Goal: Transaction & Acquisition: Purchase product/service

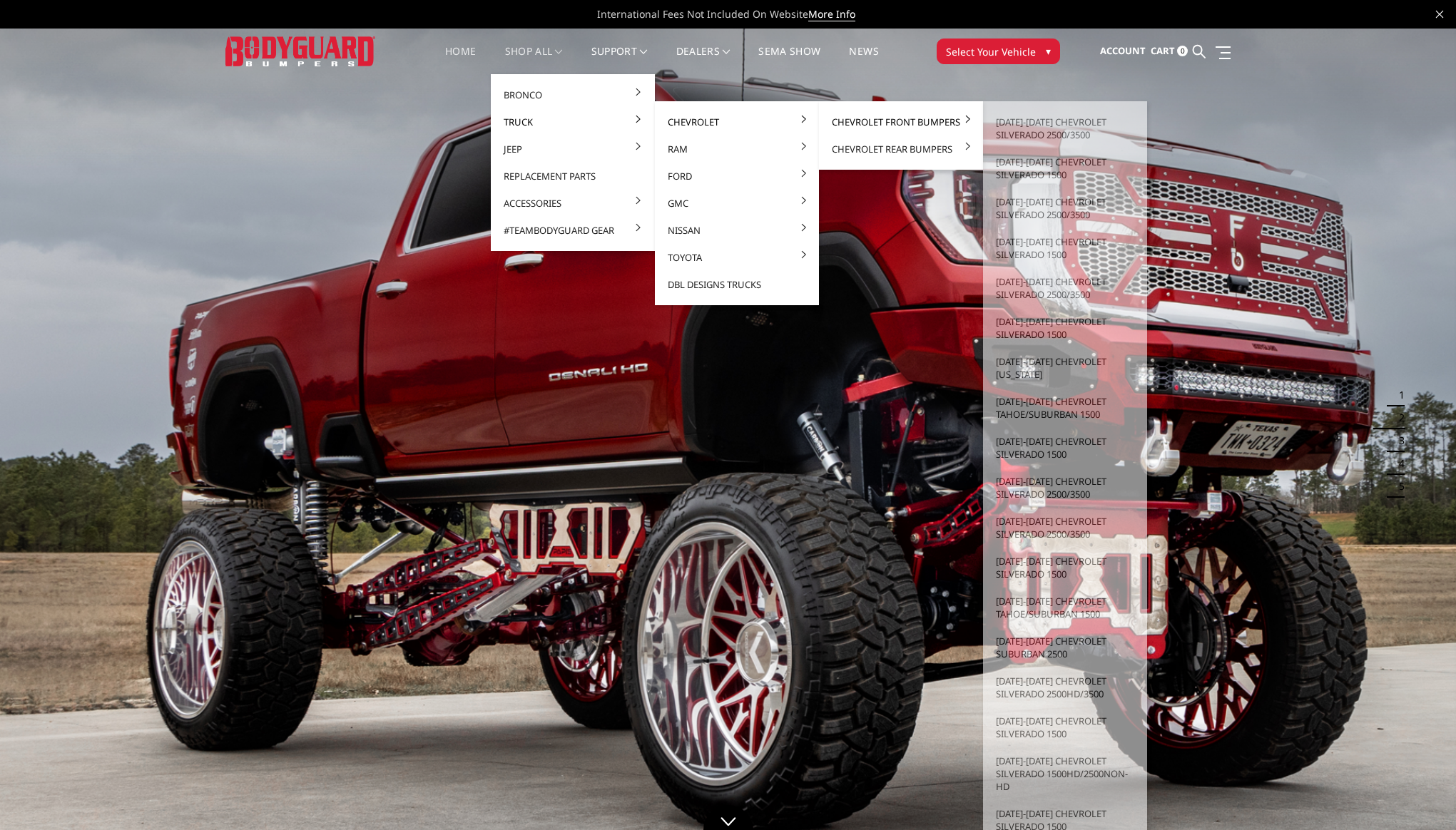
click at [860, 122] on link "Chevrolet Front Bumpers" at bounding box center [901, 121] width 152 height 27
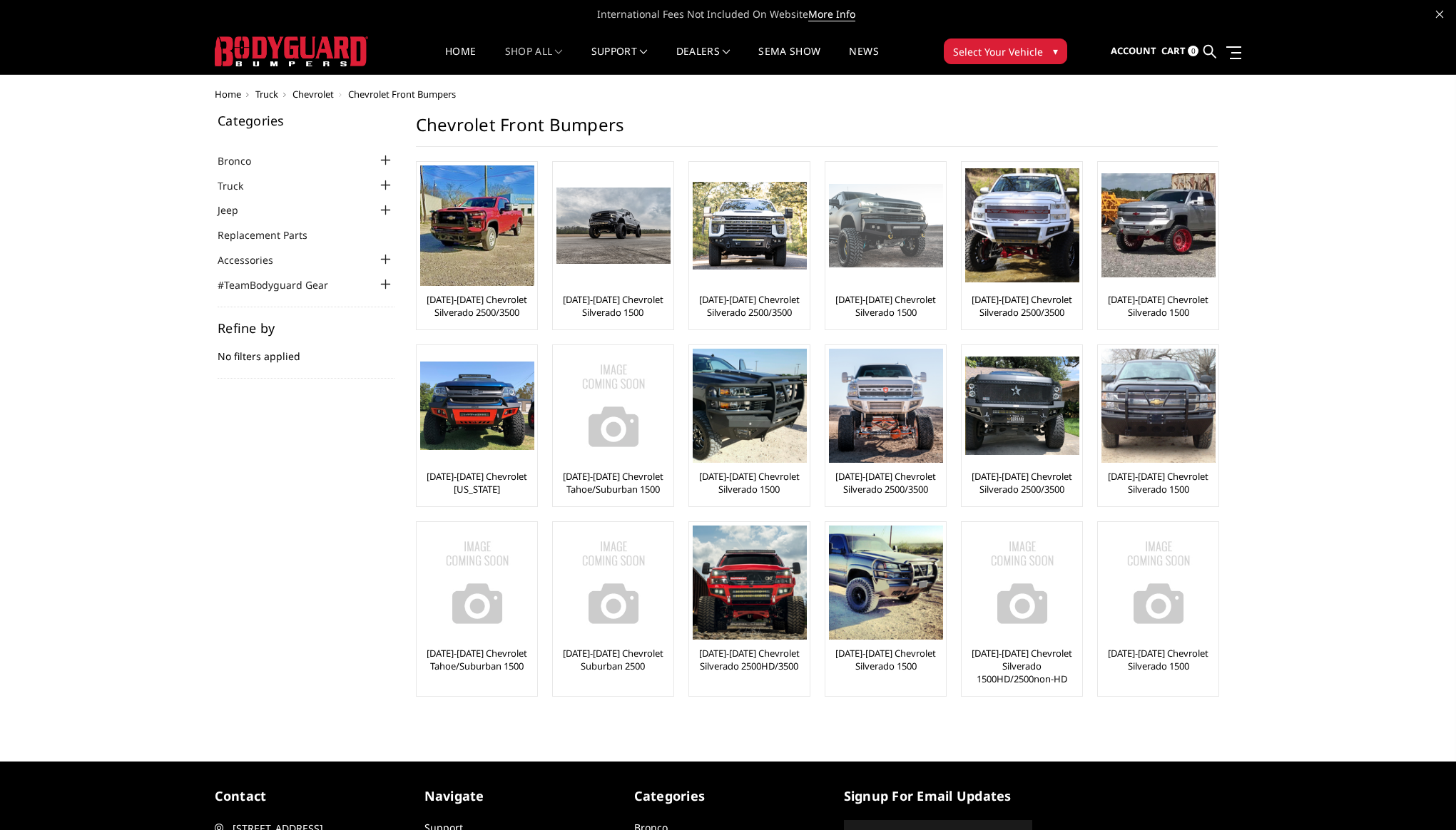
click at [896, 308] on link "[DATE]-[DATE] Chevrolet Silverado 1500" at bounding box center [886, 306] width 114 height 26
